Goal: Complete application form

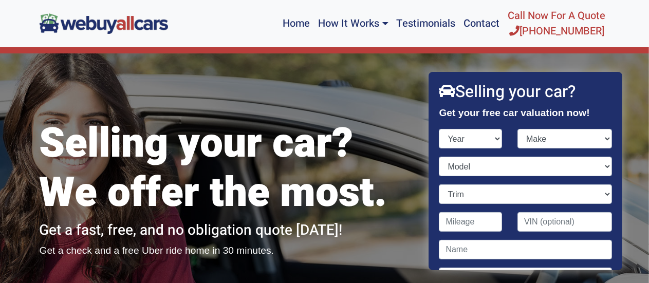
select select "2001"
click at [440, 129] on select "Year [DATE] 2025 2024 2023 2022 2021 2020 2019 2018 2017 2016 2015 2014 2013 20…" at bounding box center [471, 139] width 63 height 20
click at [533, 136] on select "Make Acura Aston [PERSON_NAME] Audi Bentley BMW Buick Cadillac Chevrolet Chrysl…" at bounding box center [565, 139] width 95 height 20
select select "Ford"
click at [518, 129] on select "Make Acura Aston [PERSON_NAME] Audi Bentley BMW Buick Cadillac Chevrolet Chrysl…" at bounding box center [565, 139] width 95 height 20
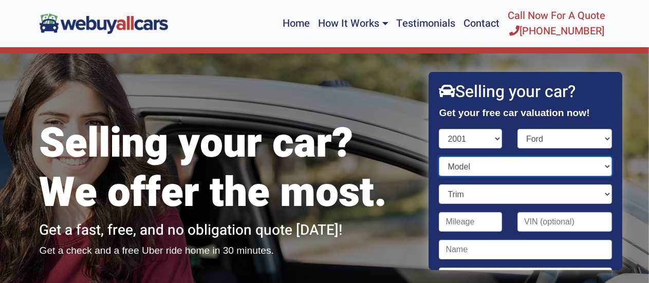
click at [474, 165] on select "Model Crown Victoria Econoline Cargo Econoline Wagon Escape Escort Excursion Ex…" at bounding box center [526, 167] width 173 height 20
select select "Ranger"
click at [440, 157] on select "Model Crown Victoria Econoline Cargo Econoline Wagon Escape Escort Excursion Ex…" at bounding box center [526, 167] width 173 height 20
click at [469, 190] on select "Trim 2dr Regular Cab Edge 2WD Styleside SB (3.0L 6cyl) 2dr Regular Cab Edge Plu…" at bounding box center [526, 195] width 173 height 20
select select "4dr SuperCab (Extended Cab) XLT 4WD Flareside SB (4.0L 6cyl)"
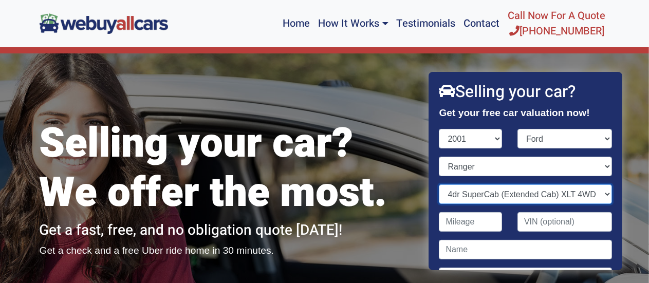
click at [440, 185] on select "Trim 2dr Regular Cab Edge 2WD Styleside SB (3.0L 6cyl) 2dr Regular Cab Edge Plu…" at bounding box center [526, 195] width 173 height 20
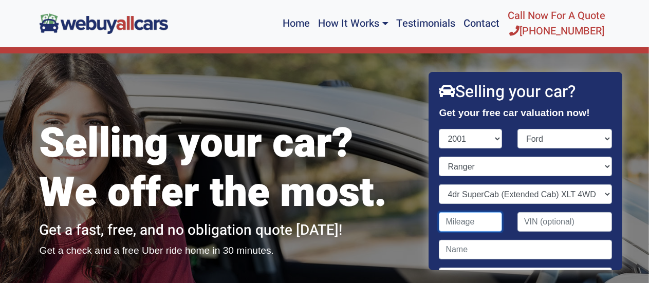
click at [468, 223] on input "Contact form" at bounding box center [471, 222] width 63 height 20
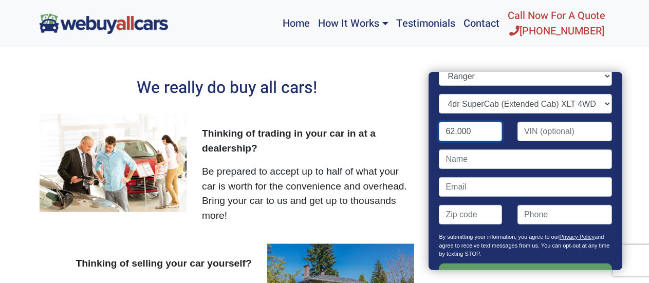
scroll to position [92, 0]
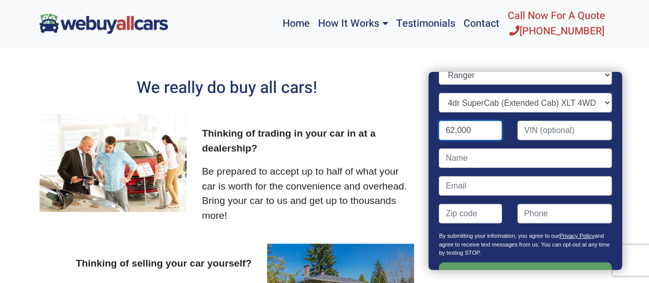
type input "62,000"
click at [491, 160] on input "Contact form" at bounding box center [526, 159] width 173 height 20
type input "[PERSON_NAME]"
click at [380, 78] on h2 "We really do buy all cars!" at bounding box center [227, 88] width 375 height 20
click at [462, 185] on input "Contact form" at bounding box center [526, 186] width 173 height 20
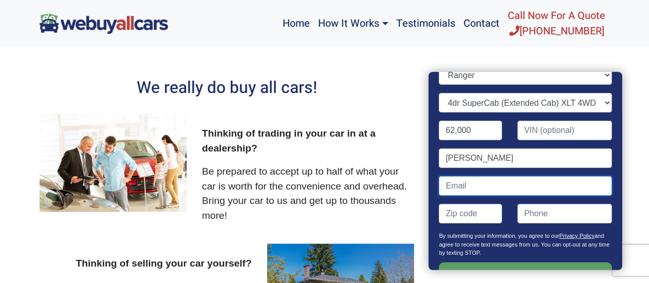
type input "[EMAIL_ADDRESS][DOMAIN_NAME]"
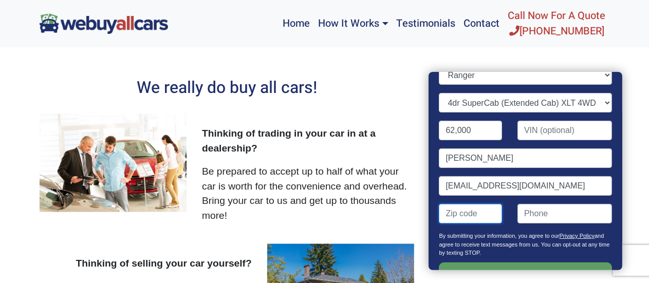
type input "08053"
click at [528, 213] on input "(" at bounding box center [565, 214] width 95 height 20
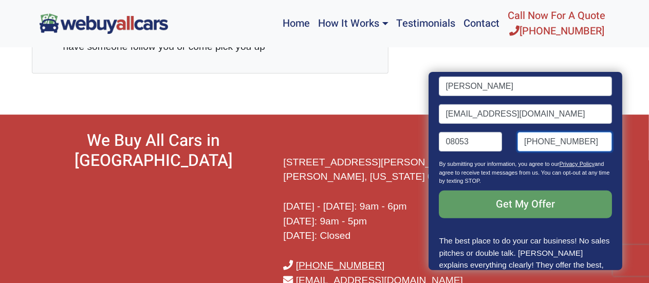
scroll to position [1541, 0]
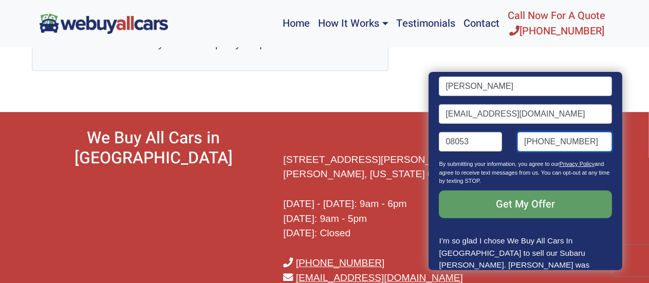
type input "[PHONE_NUMBER]"
click at [245, 13] on nav "Home How It Works Sell My Car Used Car Selling Guide Used Car Blog Frequently A…" at bounding box center [393, 23] width 434 height 39
